Goal: Task Accomplishment & Management: Use online tool/utility

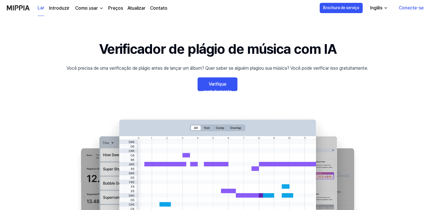
click at [410, 6] on font "Conecte-se" at bounding box center [410, 7] width 25 height 5
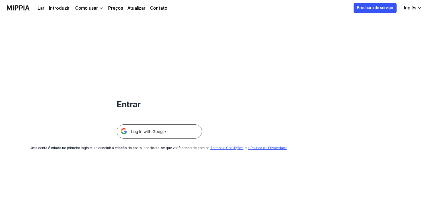
click at [177, 129] on img at bounding box center [159, 131] width 85 height 14
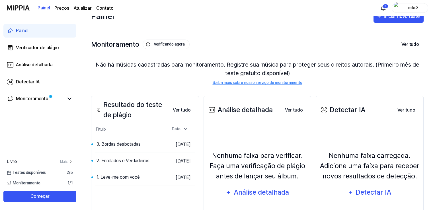
scroll to position [3, 0]
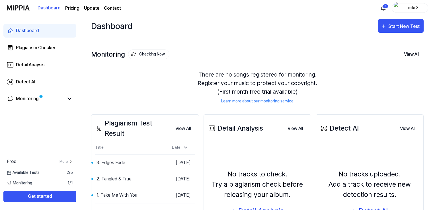
click at [258, 16] on div "Dashboard Start New Test" at bounding box center [257, 25] width 332 height 25
click at [386, 29] on div "Start New Test" at bounding box center [400, 26] width 40 height 7
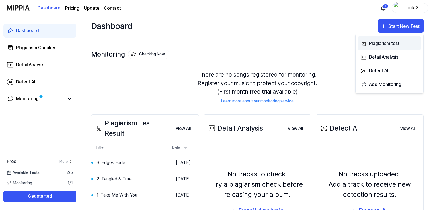
click at [382, 43] on div "Plagiarism test" at bounding box center [393, 43] width 49 height 7
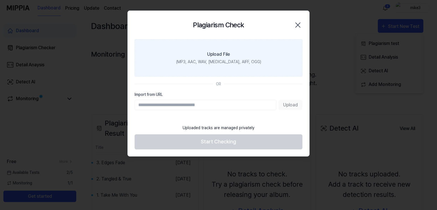
click at [239, 55] on label "Upload File (MP3, AAC, WAV, [MEDICAL_DATA], AIFF, OGG)" at bounding box center [219, 57] width 168 height 37
click at [0, 0] on input "Upload File (MP3, AAC, WAV, [MEDICAL_DATA], AIFF, OGG)" at bounding box center [0, 0] width 0 height 0
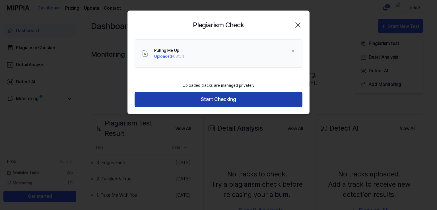
click at [218, 102] on button "Start Checking" at bounding box center [219, 99] width 168 height 15
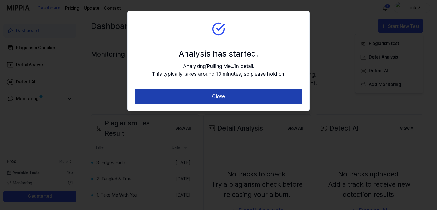
click at [218, 99] on button "Close" at bounding box center [219, 96] width 168 height 15
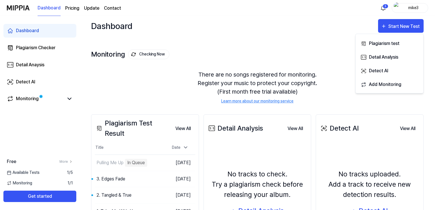
click at [173, 92] on div "There are no songs registered for monitoring. Register your music to protect yo…" at bounding box center [257, 86] width 332 height 47
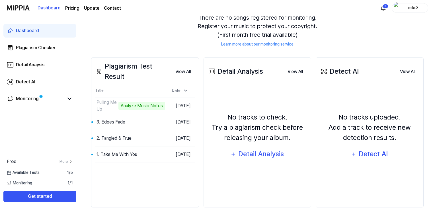
scroll to position [0, 0]
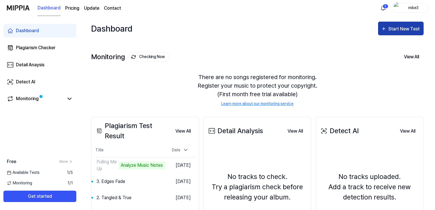
click at [393, 30] on div "Start New Test" at bounding box center [404, 28] width 32 height 7
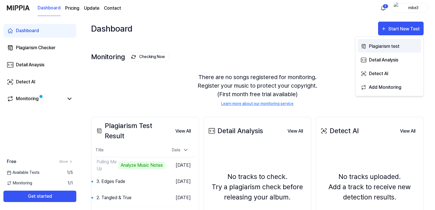
click at [386, 43] on div "Plagiarism test" at bounding box center [393, 46] width 49 height 7
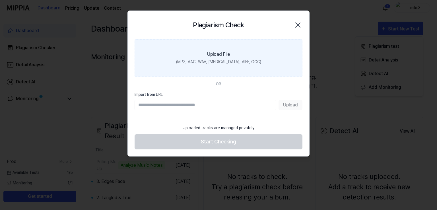
click at [214, 57] on div "Upload File" at bounding box center [218, 54] width 23 height 7
click at [0, 0] on input "Upload File (MP3, AAC, WAV, FLAC, AIFF, OGG)" at bounding box center [0, 0] width 0 height 0
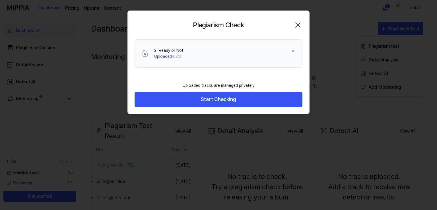
click at [170, 102] on button "Start Checking" at bounding box center [219, 99] width 168 height 15
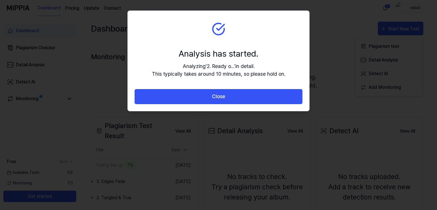
click at [170, 102] on button "Close" at bounding box center [219, 96] width 168 height 15
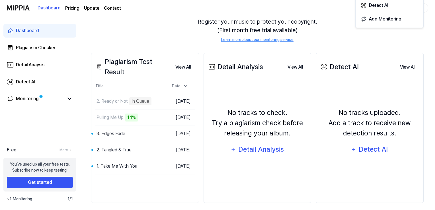
scroll to position [68, 0]
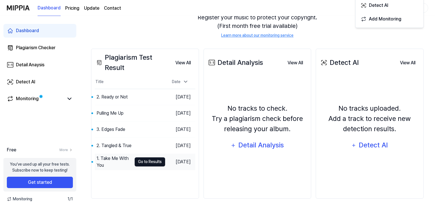
click at [135, 162] on button "Go to Results" at bounding box center [150, 161] width 30 height 9
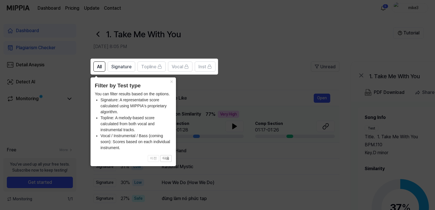
click at [166, 83] on header "Filter by Test type" at bounding box center [133, 86] width 77 height 8
click at [170, 83] on button "×" at bounding box center [171, 81] width 9 height 8
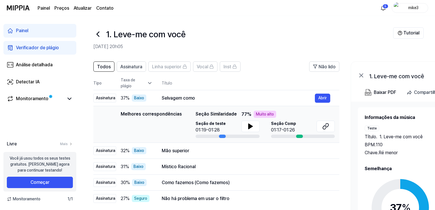
click at [255, 27] on div "1. Leve-me com você" at bounding box center [242, 34] width 299 height 14
click at [248, 124] on icon at bounding box center [250, 126] width 4 height 5
click at [249, 125] on icon at bounding box center [249, 126] width 1 height 5
click at [330, 124] on button at bounding box center [325, 126] width 18 height 11
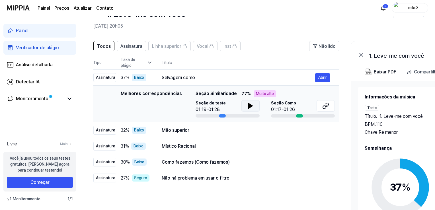
scroll to position [28, 0]
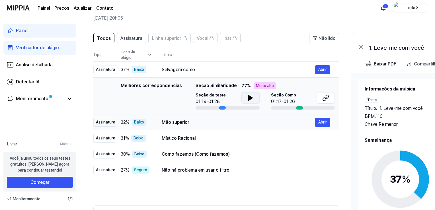
click at [173, 123] on font "Mão superior" at bounding box center [176, 121] width 28 height 5
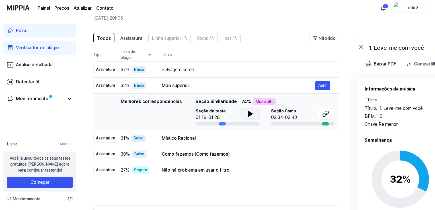
click at [249, 115] on icon at bounding box center [250, 113] width 7 height 7
click at [251, 114] on icon at bounding box center [251, 113] width 1 height 5
drag, startPoint x: 286, startPoint y: 206, endPoint x: 309, endPoint y: 207, distance: 23.3
drag, startPoint x: 325, startPoint y: 208, endPoint x: 353, endPoint y: 206, distance: 28.2
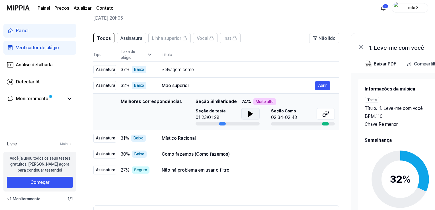
click at [353, 206] on div "Todos Assinatura Linha superior Vocal Inst Não lido Todos Assinatura Linha supe…" at bounding box center [309, 142] width 458 height 231
drag, startPoint x: 326, startPoint y: 206, endPoint x: 334, endPoint y: 209, distance: 7.8
click at [342, 208] on div "Todos Assinatura Linha superior Vocal Inst Não lido Todos Assinatura Linha supe…" at bounding box center [309, 142] width 458 height 231
drag, startPoint x: 139, startPoint y: 207, endPoint x: 226, endPoint y: 211, distance: 86.5
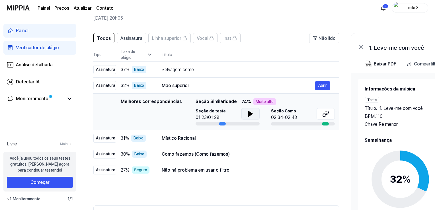
click at [226, 181] on html "Painel Preços Atualizar Contato 5 mike3 Painel Verificador de plágio Análise de…" at bounding box center [217, 77] width 435 height 210
drag, startPoint x: 331, startPoint y: 207, endPoint x: 363, endPoint y: 200, distance: 32.5
click at [363, 200] on div "Todos Assinatura Linha superior Vocal Inst Não lido Todos Assinatura Linha supe…" at bounding box center [309, 142] width 458 height 231
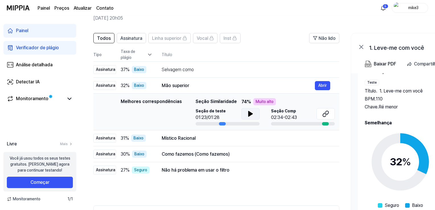
drag, startPoint x: 134, startPoint y: 206, endPoint x: 196, endPoint y: 208, distance: 61.5
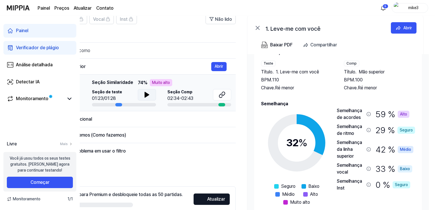
scroll to position [57, 0]
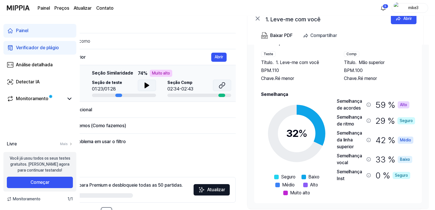
click at [217, 86] on button at bounding box center [222, 85] width 18 height 11
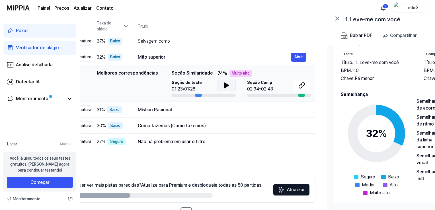
scroll to position [0, 0]
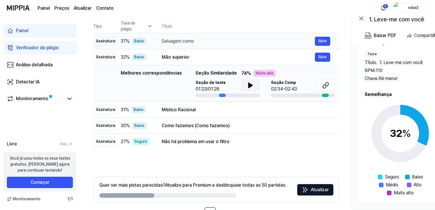
click at [177, 42] on font "Selvagem como" at bounding box center [178, 40] width 32 height 5
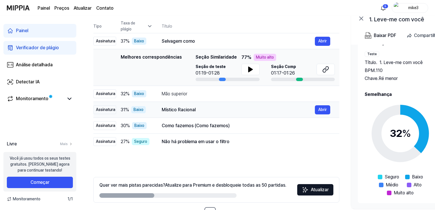
click at [182, 107] on font "Místico Racional" at bounding box center [179, 109] width 34 height 5
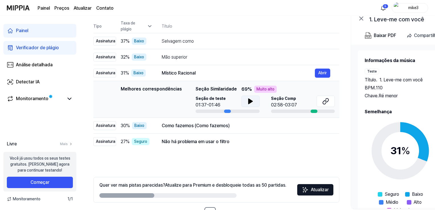
click at [245, 102] on button at bounding box center [250, 101] width 18 height 11
click at [320, 103] on button at bounding box center [325, 101] width 18 height 11
click at [167, 127] on font "Como fazemos (Como fazemos)" at bounding box center [196, 125] width 68 height 5
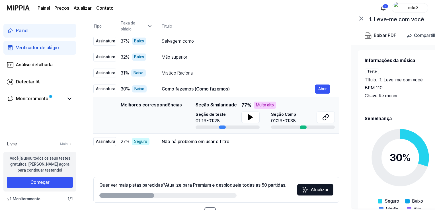
click at [233, 119] on div "Seção de teste 01:19-01:28" at bounding box center [227, 117] width 64 height 13
click at [249, 119] on icon at bounding box center [250, 117] width 7 height 7
click at [251, 119] on icon at bounding box center [251, 117] width 1 height 5
click at [317, 118] on button at bounding box center [325, 116] width 18 height 11
click at [185, 142] on font "Não há problema em usar o filtro" at bounding box center [196, 141] width 68 height 5
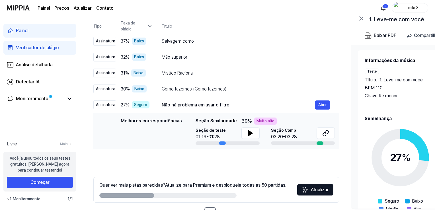
click at [238, 133] on div "Seção de teste 01:19-01:28" at bounding box center [227, 133] width 64 height 13
click at [242, 133] on button at bounding box center [250, 132] width 18 height 11
click at [251, 133] on icon at bounding box center [251, 133] width 1 height 5
click at [323, 131] on icon at bounding box center [325, 133] width 7 height 7
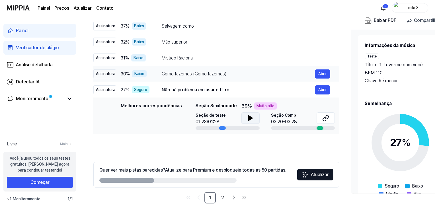
scroll to position [77, 0]
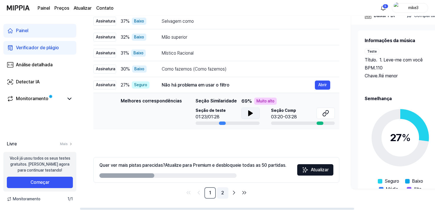
click at [222, 193] on font "2" at bounding box center [222, 192] width 3 height 5
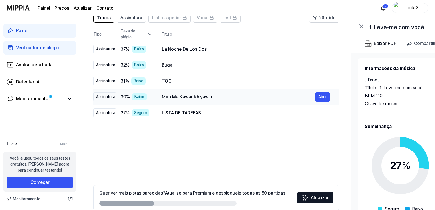
scroll to position [20, 0]
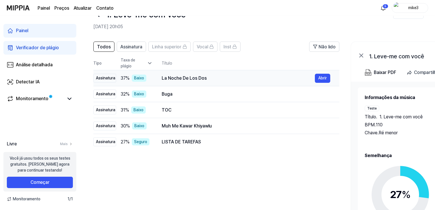
click at [184, 80] on font "La Noche De Los Dos" at bounding box center [184, 77] width 45 height 5
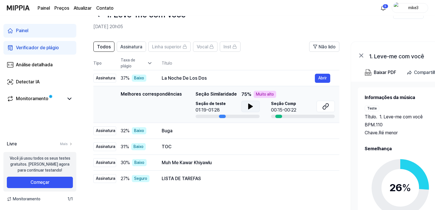
click at [249, 108] on icon at bounding box center [250, 106] width 4 height 5
click at [249, 108] on icon at bounding box center [250, 106] width 7 height 7
click at [326, 107] on icon at bounding box center [326, 106] width 3 height 4
click at [242, 107] on button at bounding box center [250, 106] width 18 height 11
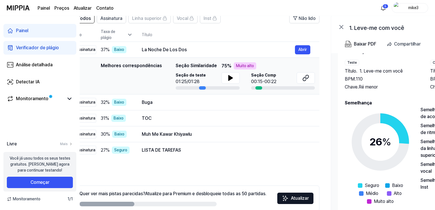
scroll to position [0, 0]
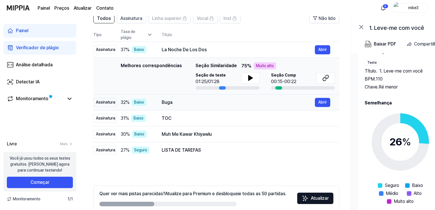
click at [175, 104] on div "Buga" at bounding box center [238, 102] width 153 height 7
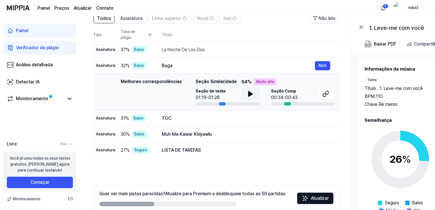
click at [248, 92] on icon at bounding box center [250, 93] width 4 height 5
click at [249, 92] on icon at bounding box center [249, 94] width 1 height 5
click at [325, 93] on icon at bounding box center [323, 95] width 3 height 4
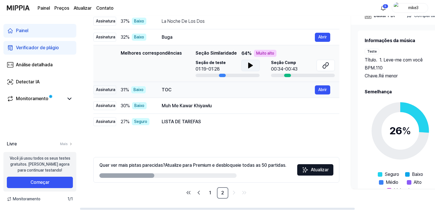
click at [176, 93] on div "TOC" at bounding box center [238, 89] width 153 height 7
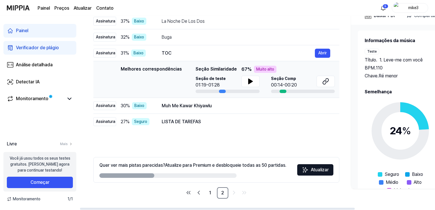
click at [239, 80] on div "Seção de teste 01:19-01:28" at bounding box center [227, 82] width 64 height 13
click at [247, 82] on icon at bounding box center [250, 81] width 7 height 7
click at [249, 81] on icon at bounding box center [249, 81] width 1 height 5
click at [324, 79] on icon at bounding box center [325, 81] width 7 height 7
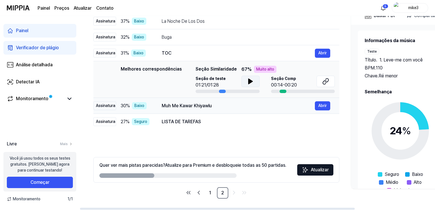
click at [170, 107] on font "Muh Me Kawar Khiyawlu" at bounding box center [187, 105] width 50 height 5
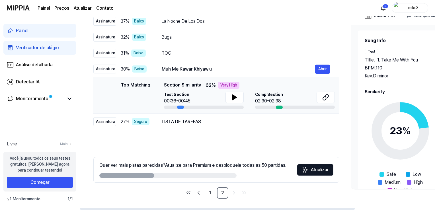
click at [229, 95] on div "Test Section 00:36-00:45" at bounding box center [204, 98] width 80 height 13
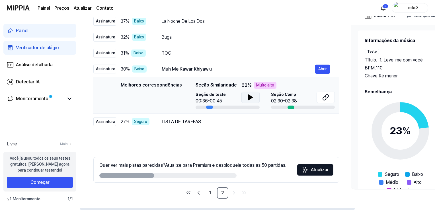
click at [244, 99] on button at bounding box center [250, 97] width 18 height 11
click at [324, 97] on icon at bounding box center [325, 97] width 7 height 7
click at [186, 121] on font "LISTA DE TAREFAS" at bounding box center [181, 121] width 39 height 5
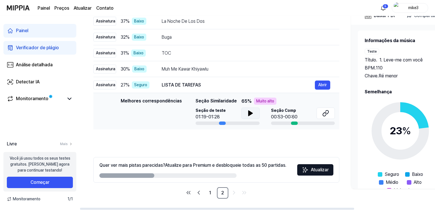
click at [227, 114] on div "Seção de teste 01:19-01:28" at bounding box center [227, 113] width 64 height 13
click at [253, 116] on button at bounding box center [250, 112] width 18 height 11
click at [325, 115] on icon at bounding box center [323, 114] width 3 height 4
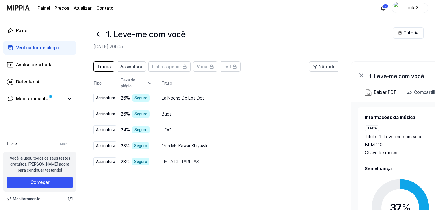
click at [19, 10] on img at bounding box center [18, 8] width 23 height 16
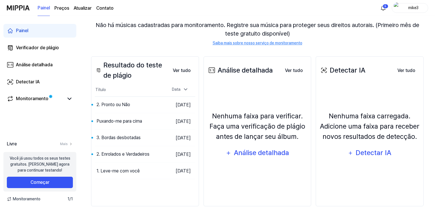
scroll to position [59, 0]
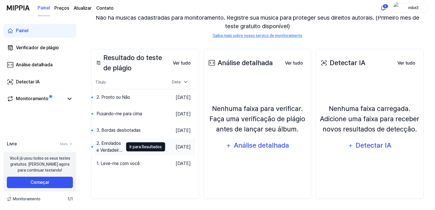
click at [126, 143] on button "Ir para Resultados" at bounding box center [145, 146] width 39 height 9
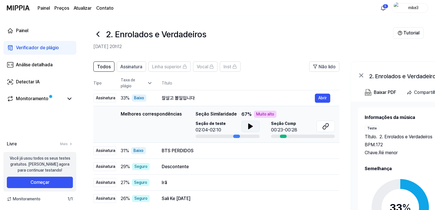
click at [253, 125] on button at bounding box center [250, 126] width 18 height 11
click at [327, 124] on icon at bounding box center [325, 126] width 7 height 7
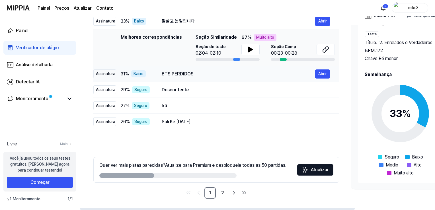
click at [176, 77] on div "BTS PERDIDOS" at bounding box center [238, 74] width 153 height 7
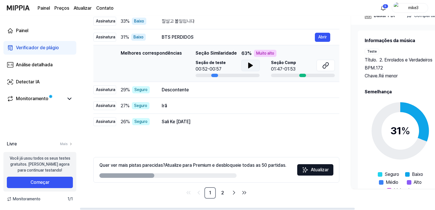
click at [234, 68] on div "Seção de teste 00:52-00:57" at bounding box center [227, 66] width 64 height 13
click at [245, 66] on button at bounding box center [250, 65] width 18 height 11
click at [252, 65] on icon at bounding box center [250, 65] width 7 height 7
click at [328, 64] on icon at bounding box center [326, 65] width 3 height 4
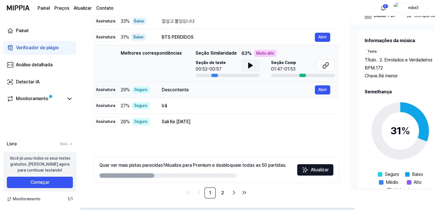
click at [175, 86] on div "Descontente" at bounding box center [238, 89] width 153 height 7
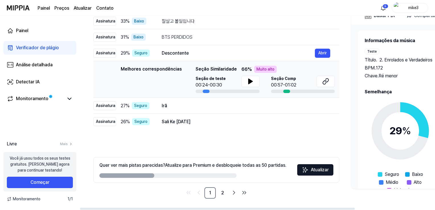
click at [230, 79] on div "Seção de teste 00:24-00:30" at bounding box center [227, 82] width 64 height 13
click at [242, 82] on button at bounding box center [250, 81] width 18 height 11
click at [249, 82] on icon at bounding box center [249, 81] width 1 height 5
click at [326, 81] on icon at bounding box center [325, 81] width 7 height 7
click at [168, 106] on div "Irã" at bounding box center [238, 105] width 153 height 7
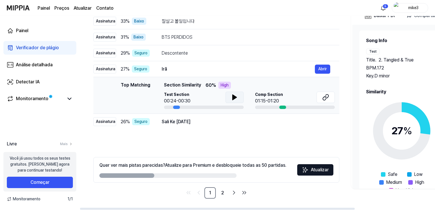
click at [233, 99] on icon at bounding box center [234, 97] width 4 height 5
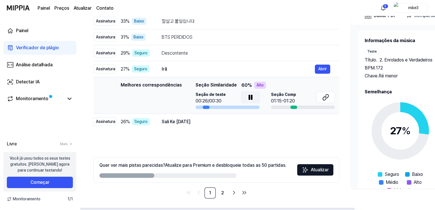
click at [245, 96] on button at bounding box center [250, 97] width 18 height 11
click at [329, 102] on button at bounding box center [325, 97] width 18 height 11
click at [170, 121] on font "Sali Ke [DATE]" at bounding box center [176, 121] width 29 height 5
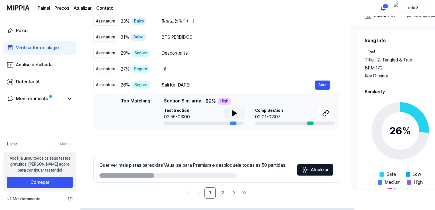
click at [239, 113] on div "Test Section 02:55-03:00" at bounding box center [204, 113] width 80 height 13
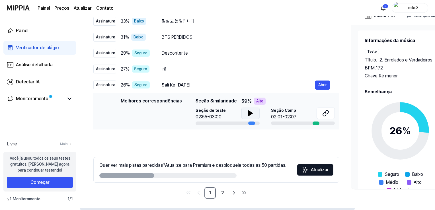
click at [248, 112] on icon at bounding box center [250, 113] width 4 height 5
click at [249, 112] on icon at bounding box center [249, 113] width 1 height 5
click at [325, 114] on icon at bounding box center [326, 112] width 3 height 4
click at [218, 194] on link "2" at bounding box center [222, 192] width 11 height 11
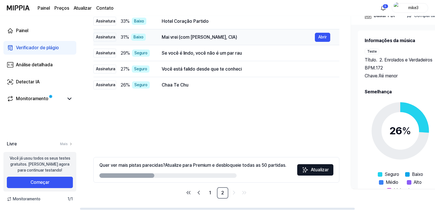
scroll to position [48, 0]
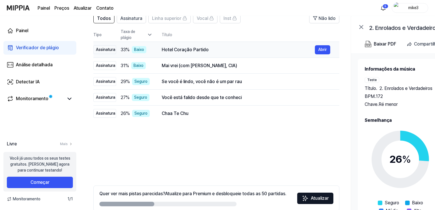
click at [170, 50] on font "Hotel Coração Partido" at bounding box center [185, 49] width 47 height 5
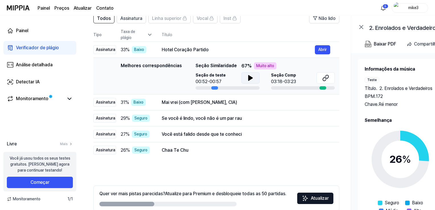
click at [253, 76] on button at bounding box center [250, 77] width 18 height 11
click at [251, 77] on icon at bounding box center [250, 78] width 7 height 7
click at [330, 77] on button at bounding box center [325, 77] width 18 height 11
click at [176, 102] on font "Mai vrei (com [PERSON_NAME], CIA)" at bounding box center [199, 102] width 75 height 5
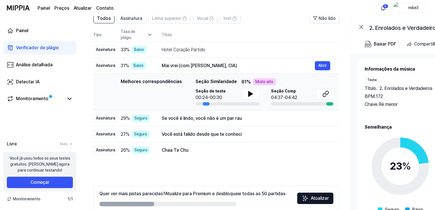
click at [237, 95] on div "Seção de teste 00:24-00:30" at bounding box center [227, 94] width 64 height 13
click at [247, 95] on icon at bounding box center [250, 93] width 7 height 7
click at [328, 96] on icon at bounding box center [325, 93] width 7 height 7
click at [183, 114] on div "Se você é lindo, você não é um par rau Abrir" at bounding box center [246, 118] width 168 height 9
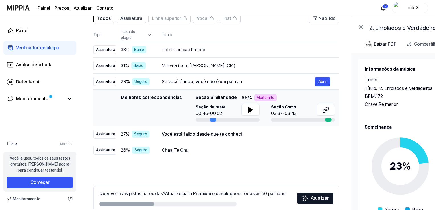
click at [234, 112] on div "Seção de teste 00:46-00:52" at bounding box center [227, 110] width 64 height 13
click at [248, 111] on icon at bounding box center [250, 109] width 4 height 5
click at [249, 111] on icon at bounding box center [249, 109] width 1 height 5
click at [326, 111] on icon at bounding box center [325, 109] width 7 height 7
click at [169, 138] on div "Você está falido desde que te conheci Abrir" at bounding box center [246, 134] width 168 height 9
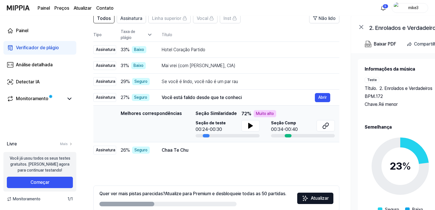
click at [238, 124] on div "Seção de teste 00:24-00:30" at bounding box center [227, 126] width 64 height 13
click at [250, 124] on icon at bounding box center [250, 125] width 7 height 7
click at [251, 124] on icon at bounding box center [251, 125] width 1 height 5
click at [323, 124] on icon at bounding box center [325, 125] width 7 height 7
click at [168, 152] on font "Chaa Te Chu" at bounding box center [175, 149] width 27 height 5
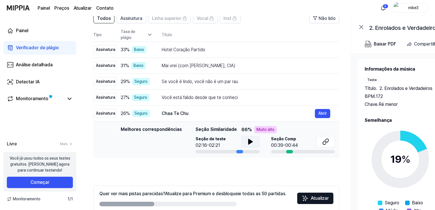
click at [238, 145] on div "Seção de teste 02:16-02:21" at bounding box center [227, 142] width 64 height 13
click at [249, 140] on icon at bounding box center [250, 141] width 7 height 7
click at [326, 140] on icon at bounding box center [325, 141] width 7 height 7
click at [22, 7] on img at bounding box center [18, 8] width 23 height 16
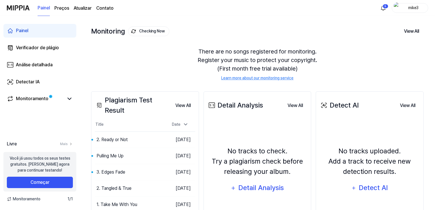
scroll to position [59, 0]
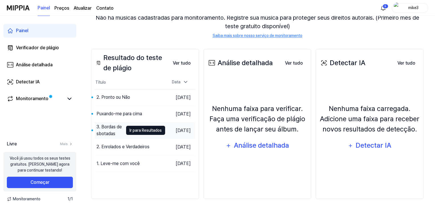
click at [129, 132] on font "Ir para Resultados" at bounding box center [145, 130] width 32 height 5
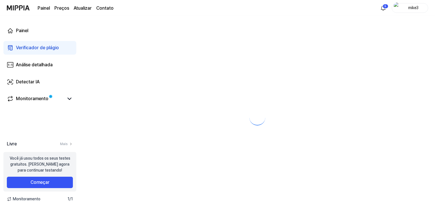
scroll to position [0, 0]
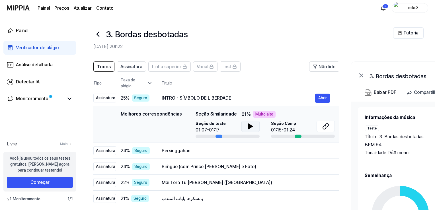
click at [249, 127] on icon at bounding box center [250, 126] width 4 height 5
click at [249, 127] on icon at bounding box center [250, 126] width 7 height 7
click at [242, 123] on button at bounding box center [250, 126] width 18 height 11
click at [249, 125] on icon at bounding box center [249, 126] width 1 height 5
click at [324, 126] on icon at bounding box center [325, 126] width 7 height 7
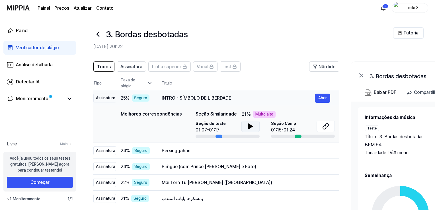
scroll to position [57, 0]
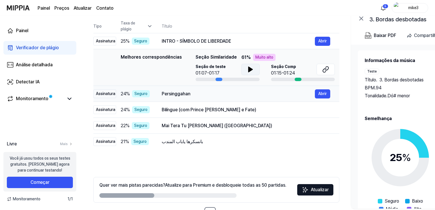
click at [190, 93] on div "Persinggahan" at bounding box center [238, 93] width 153 height 7
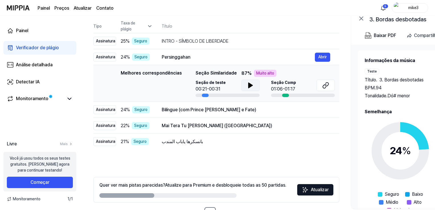
click at [234, 84] on div "Seção de teste 00:21-00:31" at bounding box center [227, 86] width 64 height 13
click at [247, 85] on icon at bounding box center [250, 85] width 7 height 7
click at [322, 85] on icon at bounding box center [325, 85] width 7 height 7
click at [187, 111] on font "Bilíngue (com Prince [PERSON_NAME] e Fate)" at bounding box center [209, 109] width 94 height 5
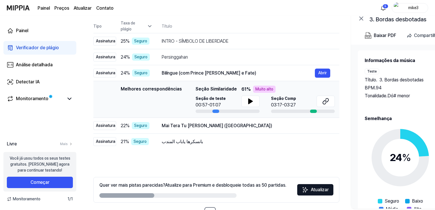
click at [231, 99] on div "Seção de teste 00:57-01:07" at bounding box center [227, 102] width 64 height 13
click at [248, 104] on icon at bounding box center [250, 101] width 7 height 7
click at [249, 104] on icon at bounding box center [249, 101] width 1 height 5
click at [328, 103] on icon at bounding box center [325, 101] width 7 height 7
click at [185, 126] on font "Mai Tera Tu [PERSON_NAME] ([GEOGRAPHIC_DATA])" at bounding box center [217, 125] width 110 height 5
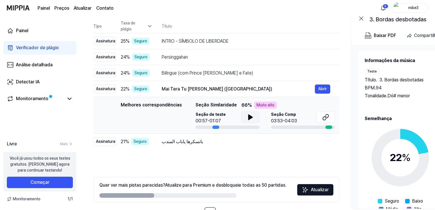
click at [239, 115] on div "Seção de teste 00:57-01:07" at bounding box center [227, 117] width 64 height 13
click at [243, 115] on button at bounding box center [250, 116] width 18 height 11
click at [247, 115] on icon at bounding box center [250, 117] width 7 height 7
click at [327, 114] on icon at bounding box center [326, 116] width 3 height 4
click at [170, 147] on td "بانسكرها ياباب المندب Abrir" at bounding box center [245, 142] width 187 height 16
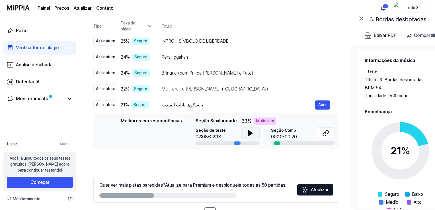
click at [250, 133] on icon at bounding box center [250, 133] width 4 height 5
click at [251, 133] on icon at bounding box center [251, 133] width 1 height 5
click at [256, 130] on button at bounding box center [250, 132] width 18 height 11
click at [324, 132] on icon at bounding box center [323, 134] width 3 height 4
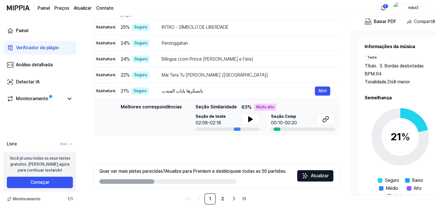
scroll to position [77, 0]
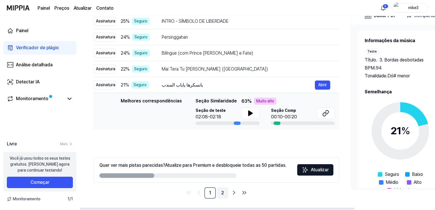
click at [222, 190] on font "2" at bounding box center [222, 192] width 3 height 5
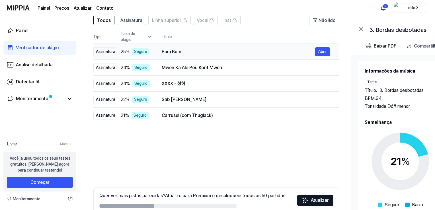
scroll to position [20, 0]
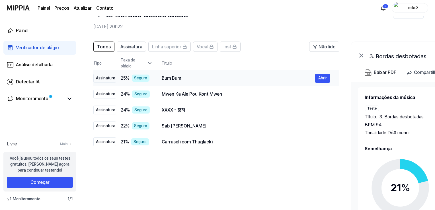
click at [186, 74] on div "Bum Bum Abrir" at bounding box center [246, 78] width 168 height 9
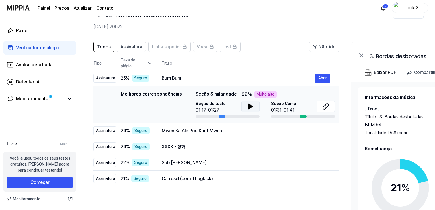
click at [249, 107] on icon at bounding box center [250, 106] width 4 height 5
click at [249, 107] on icon at bounding box center [250, 106] width 7 height 7
click at [329, 107] on button at bounding box center [325, 106] width 18 height 11
click at [245, 104] on button at bounding box center [250, 106] width 18 height 11
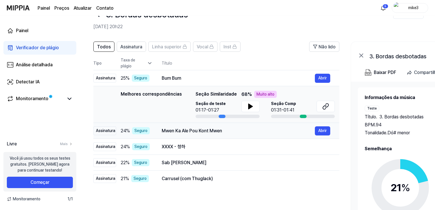
click at [202, 133] on font "Mwen Ka Ale Pou Kont Mwen" at bounding box center [192, 130] width 60 height 5
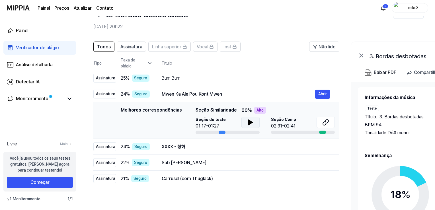
click at [248, 123] on icon at bounding box center [250, 122] width 4 height 5
click at [249, 123] on icon at bounding box center [249, 122] width 1 height 5
click at [324, 121] on icon at bounding box center [323, 123] width 3 height 4
click at [194, 148] on div "XXXX - 청하" at bounding box center [238, 146] width 153 height 7
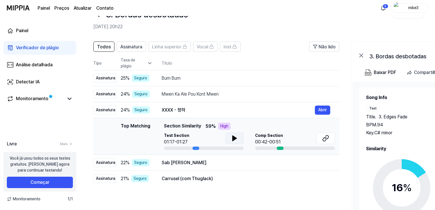
click at [234, 140] on div "Test Section 01:17-01:27" at bounding box center [204, 139] width 80 height 13
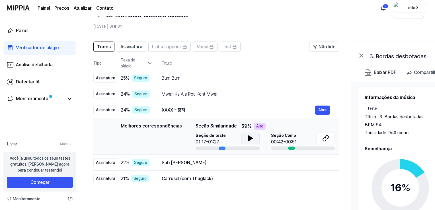
click at [248, 138] on icon at bounding box center [250, 138] width 4 height 5
click at [251, 138] on icon at bounding box center [251, 138] width 1 height 5
click at [327, 141] on icon at bounding box center [325, 138] width 7 height 7
click at [195, 167] on div "Sab [PERSON_NAME]" at bounding box center [246, 162] width 168 height 9
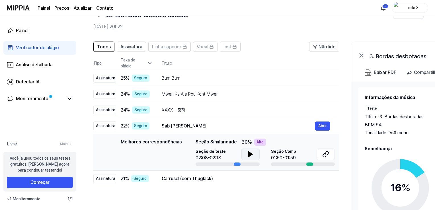
click at [251, 153] on icon at bounding box center [250, 154] width 7 height 7
click at [251, 154] on icon at bounding box center [250, 154] width 7 height 7
click at [326, 157] on icon at bounding box center [325, 154] width 7 height 7
click at [181, 178] on font "Carrusel (com Thuglack)" at bounding box center [187, 178] width 51 height 5
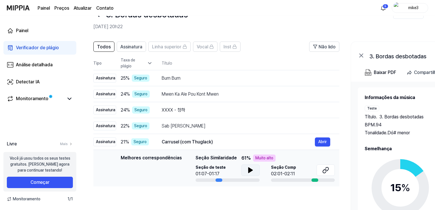
click at [238, 169] on div "Seção de teste 01:07-01:17" at bounding box center [227, 170] width 64 height 13
click at [249, 167] on icon at bounding box center [250, 170] width 7 height 7
click at [325, 169] on icon at bounding box center [323, 171] width 3 height 4
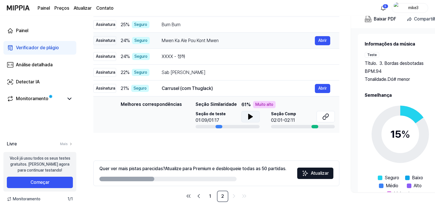
scroll to position [77, 0]
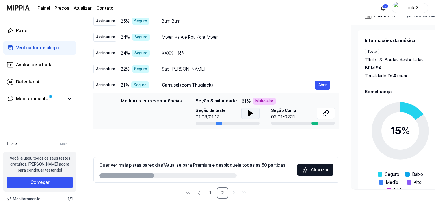
click at [24, 7] on img at bounding box center [18, 8] width 23 height 16
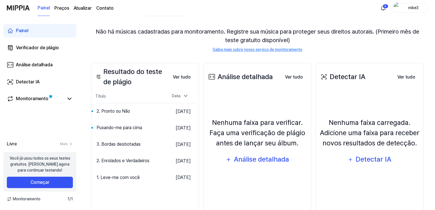
scroll to position [57, 0]
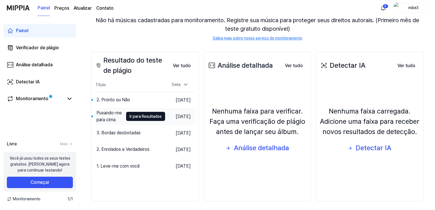
click at [129, 115] on font "Ir para Resultados" at bounding box center [145, 116] width 32 height 5
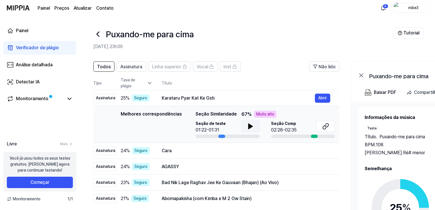
click at [248, 128] on icon at bounding box center [250, 126] width 4 height 5
click at [249, 128] on icon at bounding box center [249, 126] width 1 height 5
click at [324, 129] on icon at bounding box center [325, 126] width 7 height 7
click at [196, 149] on div "Cara" at bounding box center [238, 150] width 153 height 7
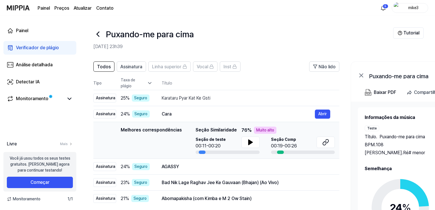
click at [232, 142] on div "Seção de teste 00:11-00:20" at bounding box center [227, 142] width 64 height 13
click at [248, 142] on icon at bounding box center [250, 142] width 4 height 5
click at [251, 144] on icon at bounding box center [250, 142] width 7 height 7
click at [328, 141] on icon at bounding box center [325, 142] width 7 height 7
click at [167, 209] on div "Todos Assinatura Linha superior Vocal Inst Não lido Todos Assinatura Linha supe…" at bounding box center [216, 168] width 246 height 214
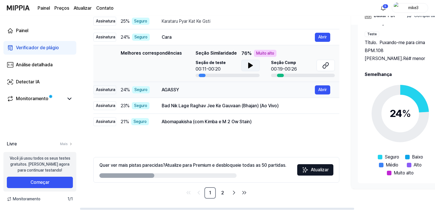
click at [183, 92] on div "AGASSY" at bounding box center [238, 89] width 153 height 7
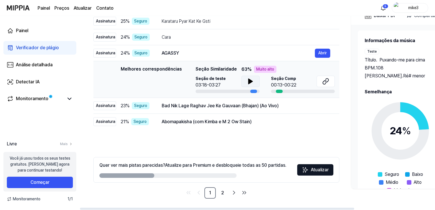
click at [231, 79] on div "Seção de teste 03:18-03:27" at bounding box center [227, 82] width 64 height 13
click at [243, 82] on button at bounding box center [250, 81] width 18 height 11
click at [251, 82] on icon at bounding box center [251, 81] width 1 height 5
click at [330, 80] on button at bounding box center [325, 81] width 18 height 11
click at [210, 106] on font "Bad Nik Lage Raghav Jee Ke Gauvaan (Bhajan) (Ao Vivo)" at bounding box center [220, 105] width 117 height 5
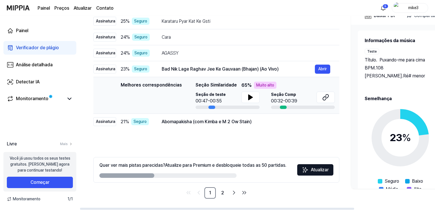
click at [231, 99] on div "Seção de teste 00:47-00:55" at bounding box center [227, 98] width 64 height 13
click at [256, 94] on button at bounding box center [250, 97] width 18 height 11
click at [254, 94] on button at bounding box center [250, 97] width 18 height 11
click at [323, 97] on icon at bounding box center [323, 98] width 3 height 4
click at [206, 120] on font "Abomapakisha (com Kimba e M 2 Ow Stain)" at bounding box center [207, 121] width 90 height 5
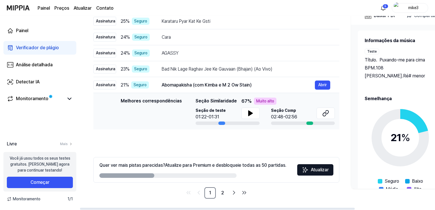
click at [236, 112] on div "Seção de teste 01:22-01:31" at bounding box center [227, 113] width 64 height 13
click at [249, 115] on icon at bounding box center [250, 113] width 7 height 7
click at [322, 111] on icon at bounding box center [325, 113] width 7 height 7
click at [323, 113] on icon at bounding box center [323, 114] width 3 height 4
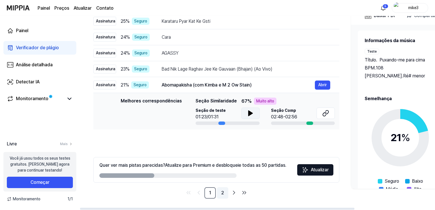
click at [222, 191] on font "2" at bounding box center [222, 192] width 3 height 5
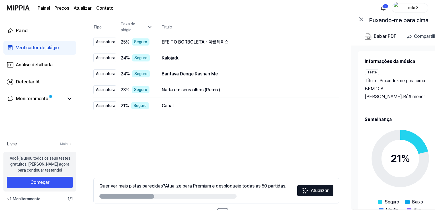
scroll to position [48, 0]
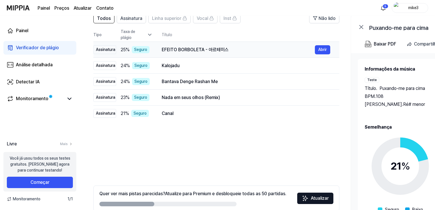
click at [167, 49] on font "EFEITO BORBOLETA - 아르테미스" at bounding box center [195, 49] width 67 height 5
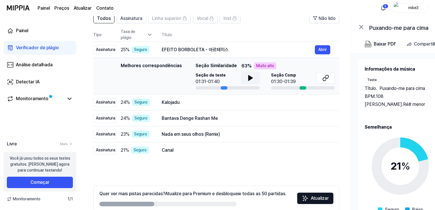
click at [248, 80] on icon at bounding box center [250, 77] width 4 height 5
click at [249, 80] on icon at bounding box center [249, 78] width 1 height 5
click at [325, 79] on icon at bounding box center [326, 77] width 3 height 4
click at [169, 102] on font "Kalojadu" at bounding box center [171, 102] width 18 height 5
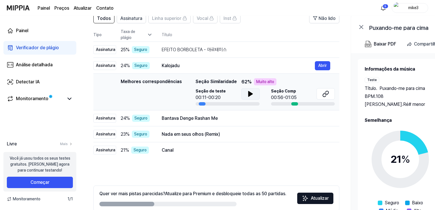
click at [249, 94] on icon at bounding box center [250, 93] width 4 height 5
click at [249, 94] on icon at bounding box center [250, 93] width 7 height 7
click at [323, 96] on icon at bounding box center [323, 95] width 3 height 4
click at [198, 117] on font "Bantava Denge Rashan Me" at bounding box center [190, 117] width 56 height 5
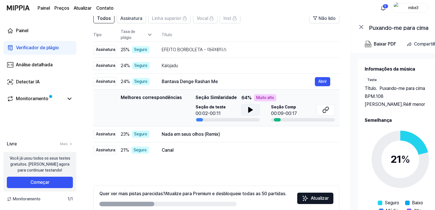
click at [241, 109] on button at bounding box center [250, 109] width 18 height 11
click at [251, 106] on icon at bounding box center [250, 109] width 7 height 7
click at [322, 110] on icon at bounding box center [323, 111] width 3 height 4
click at [248, 108] on icon at bounding box center [250, 109] width 4 height 5
click at [249, 108] on icon at bounding box center [249, 109] width 1 height 5
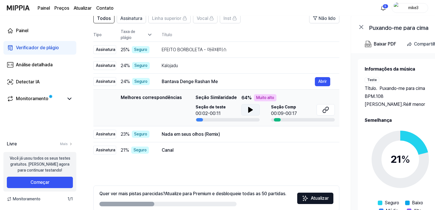
click at [252, 111] on icon at bounding box center [250, 109] width 7 height 7
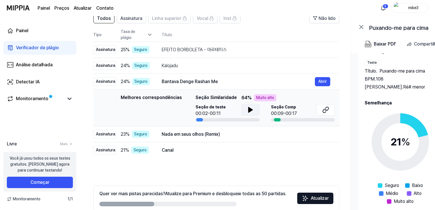
scroll to position [0, 0]
click at [182, 135] on font "Nada em seus olhos (Remix)" at bounding box center [191, 133] width 58 height 5
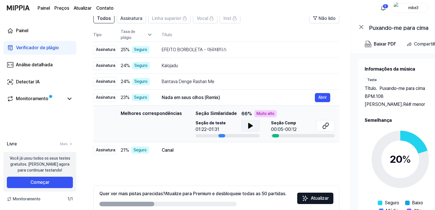
click at [249, 126] on icon at bounding box center [250, 125] width 4 height 5
click at [249, 126] on icon at bounding box center [250, 125] width 7 height 7
click at [323, 127] on icon at bounding box center [325, 125] width 7 height 7
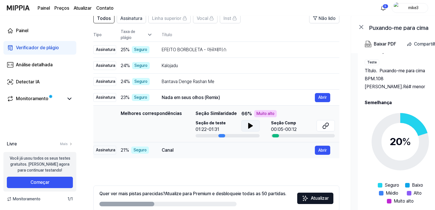
click at [160, 148] on td "Canal Abrir" at bounding box center [245, 150] width 187 height 16
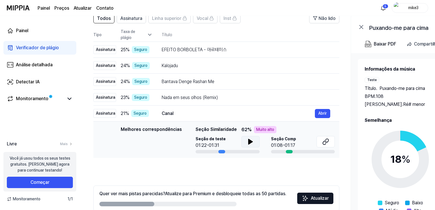
click at [251, 142] on icon at bounding box center [250, 141] width 7 height 7
click at [251, 144] on icon at bounding box center [251, 141] width 1 height 5
click at [325, 140] on icon at bounding box center [325, 141] width 7 height 7
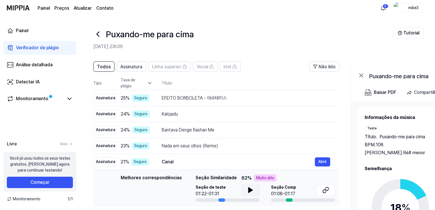
click at [19, 7] on img at bounding box center [18, 8] width 23 height 16
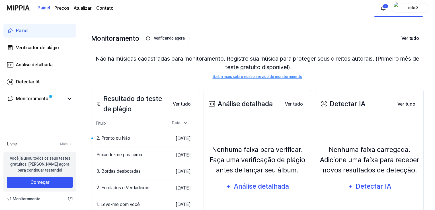
scroll to position [28, 0]
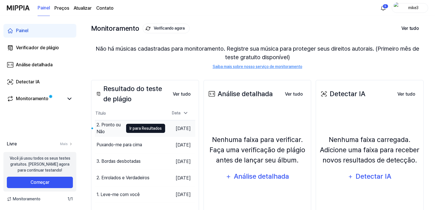
click at [129, 129] on font "Ir para Resultados" at bounding box center [145, 128] width 32 height 5
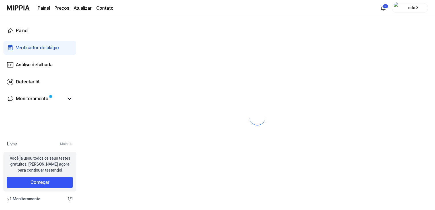
scroll to position [0, 0]
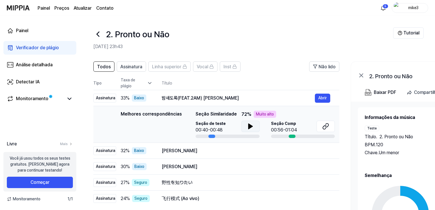
click at [247, 128] on icon at bounding box center [250, 126] width 7 height 7
click at [249, 128] on icon at bounding box center [249, 126] width 1 height 5
click at [323, 128] on icon at bounding box center [325, 126] width 7 height 7
click at [188, 155] on td "[PERSON_NAME] Todige Abrir" at bounding box center [245, 151] width 187 height 16
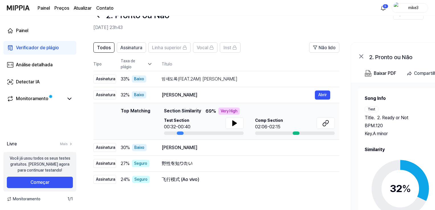
scroll to position [28, 0]
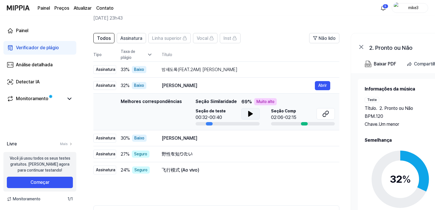
click at [248, 112] on icon at bounding box center [250, 113] width 4 height 5
click at [321, 113] on button at bounding box center [325, 113] width 18 height 11
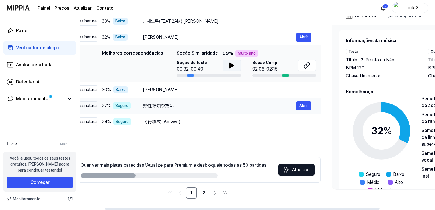
scroll to position [0, 0]
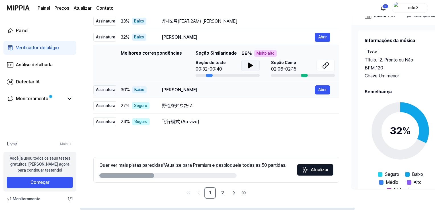
click at [185, 88] on font "[PERSON_NAME]" at bounding box center [180, 89] width 36 height 5
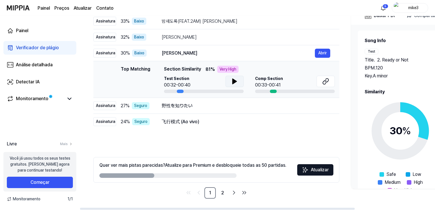
click at [237, 83] on div "Test Section 00:32-00:40" at bounding box center [204, 82] width 80 height 13
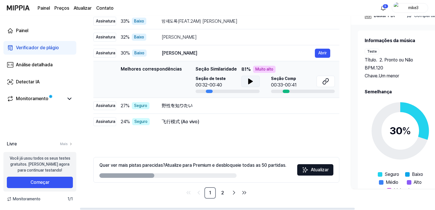
click at [247, 79] on icon at bounding box center [250, 81] width 7 height 7
click at [247, 83] on icon at bounding box center [250, 81] width 7 height 7
click at [332, 81] on button at bounding box center [325, 81] width 18 height 11
click at [189, 106] on font "野性を知りたい" at bounding box center [177, 105] width 31 height 5
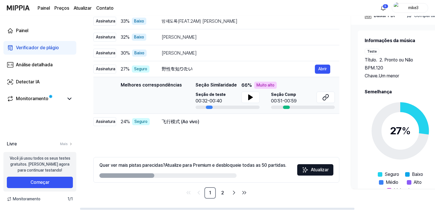
click at [233, 99] on div "Seção de teste 00:32-00:40" at bounding box center [227, 98] width 64 height 13
click at [244, 99] on button at bounding box center [250, 97] width 18 height 11
click at [329, 100] on button at bounding box center [325, 97] width 18 height 11
click at [178, 120] on font "飞行模式 (Ao vivo)" at bounding box center [181, 121] width 38 height 5
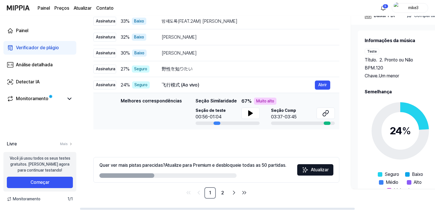
click at [236, 115] on div "Seção de teste 00:56-01:04" at bounding box center [227, 113] width 64 height 13
click at [253, 116] on button at bounding box center [250, 112] width 18 height 11
click at [331, 113] on button at bounding box center [325, 112] width 18 height 11
click at [222, 189] on link "2" at bounding box center [222, 192] width 11 height 11
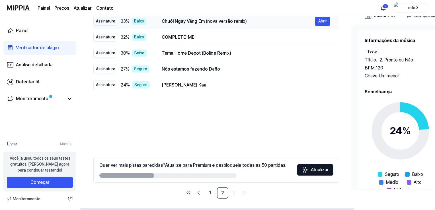
click at [188, 23] on font "Chuỗi Ngày Vắng Em (nova versão remix)" at bounding box center [204, 20] width 85 height 5
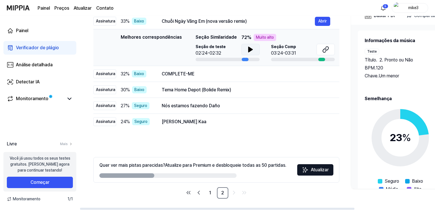
click at [249, 47] on icon at bounding box center [250, 49] width 4 height 5
click at [249, 47] on icon at bounding box center [250, 49] width 7 height 7
click at [318, 50] on button at bounding box center [325, 49] width 18 height 11
click at [180, 73] on font "COMPLETE-ME" at bounding box center [178, 73] width 33 height 5
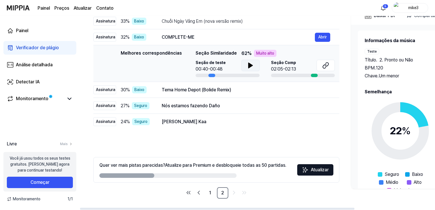
click at [231, 65] on div "Seção de teste 00:40-00:48" at bounding box center [227, 66] width 64 height 13
click at [247, 65] on icon at bounding box center [250, 65] width 7 height 7
click at [252, 63] on icon at bounding box center [250, 65] width 7 height 7
click at [330, 66] on button at bounding box center [325, 65] width 18 height 11
click at [172, 91] on font "Tema Home Depot (Bolide Remix)" at bounding box center [196, 89] width 69 height 5
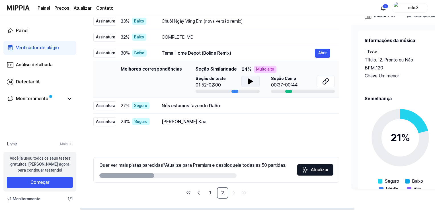
click at [247, 80] on icon at bounding box center [250, 81] width 7 height 7
click at [324, 81] on icon at bounding box center [325, 81] width 7 height 7
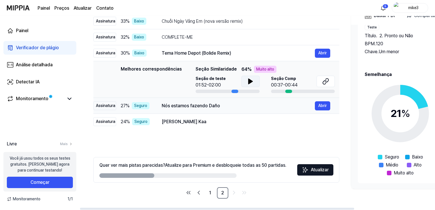
click at [198, 105] on font "Nós estamos fazendo Daño" at bounding box center [191, 105] width 58 height 5
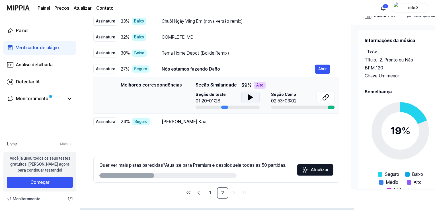
click at [233, 100] on div "Seção de teste 01:20-01:28" at bounding box center [227, 98] width 64 height 13
click at [249, 99] on icon at bounding box center [250, 97] width 7 height 7
click at [251, 99] on icon at bounding box center [251, 97] width 1 height 5
click at [319, 96] on button at bounding box center [325, 97] width 18 height 11
click at [206, 122] on div "[PERSON_NAME] Kaa" at bounding box center [238, 121] width 153 height 7
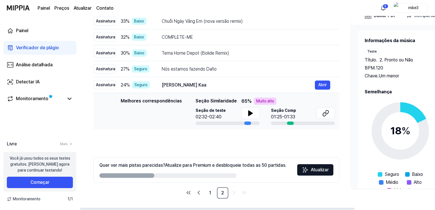
click at [226, 113] on div "Seção de teste 02:32-02:40" at bounding box center [227, 113] width 64 height 13
click at [257, 113] on button at bounding box center [250, 112] width 18 height 11
click at [251, 113] on icon at bounding box center [251, 113] width 1 height 5
click at [330, 116] on button at bounding box center [325, 112] width 18 height 11
click at [250, 112] on icon at bounding box center [250, 113] width 7 height 7
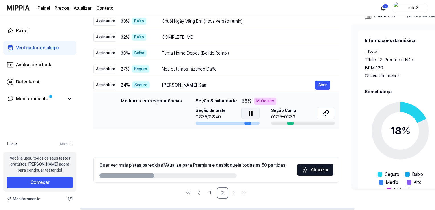
click at [251, 112] on icon at bounding box center [251, 113] width 1 height 5
